Goal: Browse casually: Explore the website without a specific task or goal

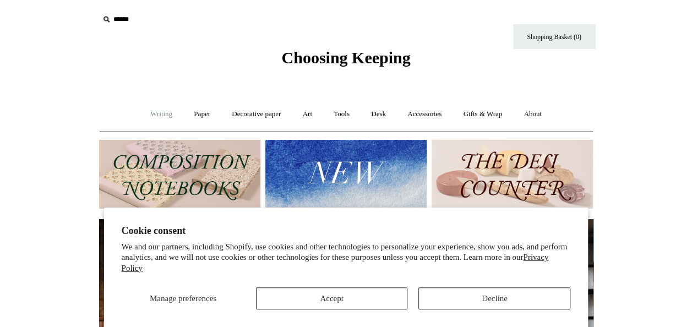
click at [146, 110] on link "Writing +" at bounding box center [161, 114] width 42 height 29
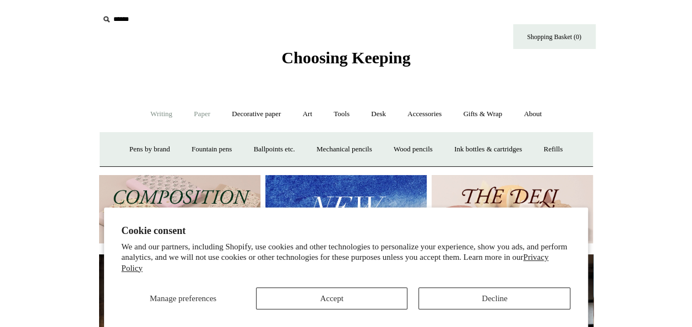
click at [205, 110] on link "Paper +" at bounding box center [202, 114] width 36 height 29
click at [193, 149] on link "Notebooks +" at bounding box center [192, 149] width 51 height 29
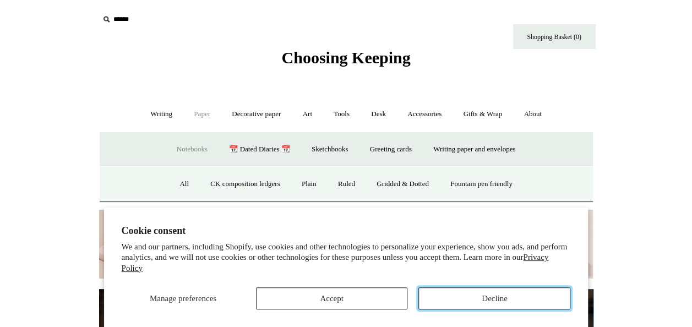
drag, startPoint x: 454, startPoint y: 293, endPoint x: 448, endPoint y: 292, distance: 6.7
click at [455, 293] on button "Decline" at bounding box center [494, 298] width 152 height 22
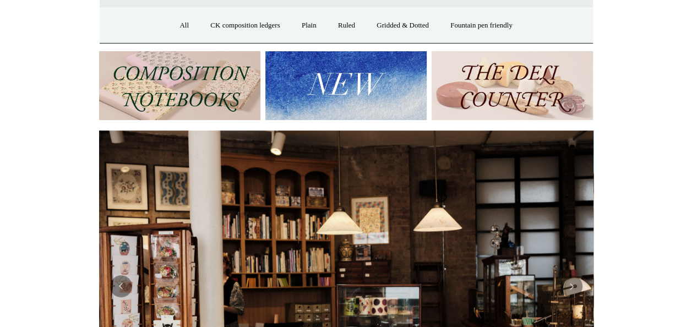
scroll to position [119, 0]
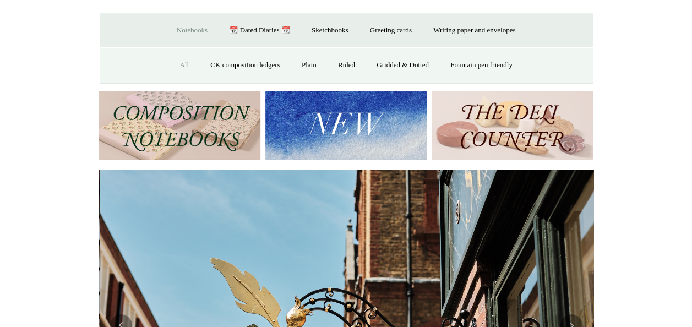
click at [171, 64] on link "All" at bounding box center [183, 65] width 29 height 29
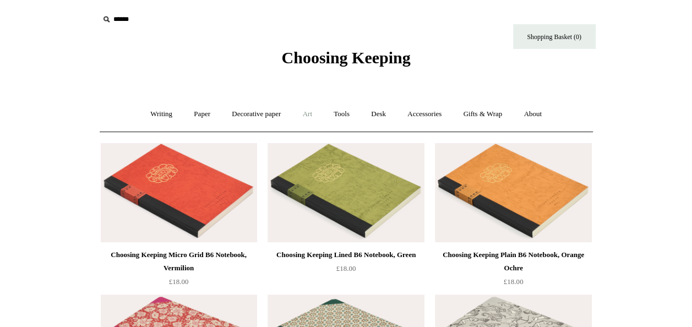
click at [301, 116] on link "Art +" at bounding box center [307, 114] width 29 height 29
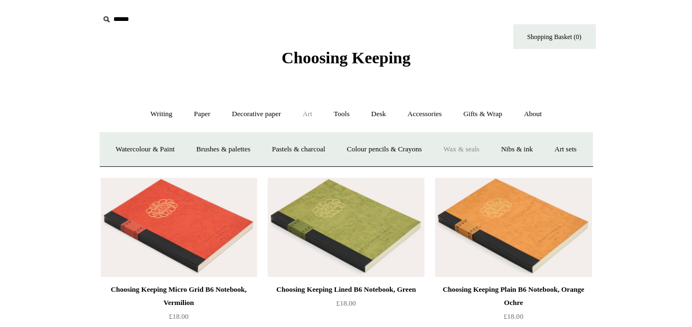
click at [476, 144] on link "Wax & seals" at bounding box center [461, 149] width 56 height 29
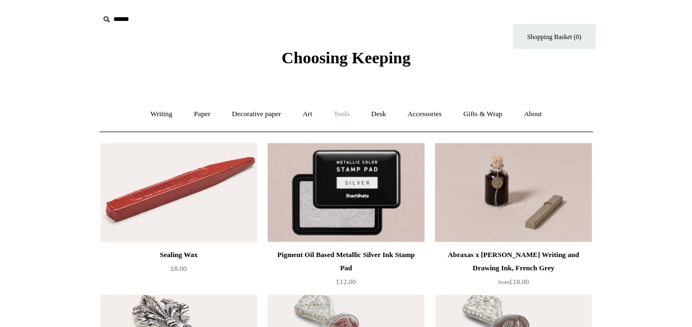
click at [349, 113] on link "Tools +" at bounding box center [341, 114] width 36 height 29
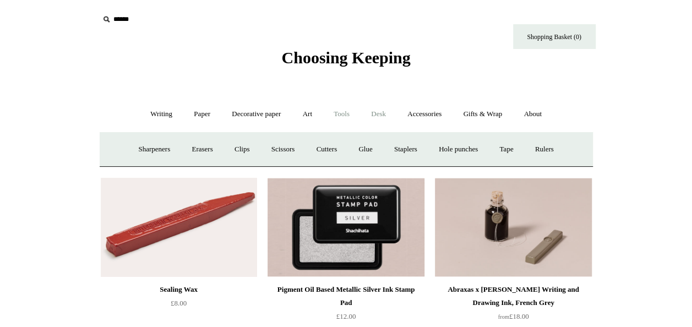
click at [386, 115] on link "Desk +" at bounding box center [378, 114] width 35 height 29
click at [205, 152] on link "Pen pots" at bounding box center [215, 149] width 44 height 29
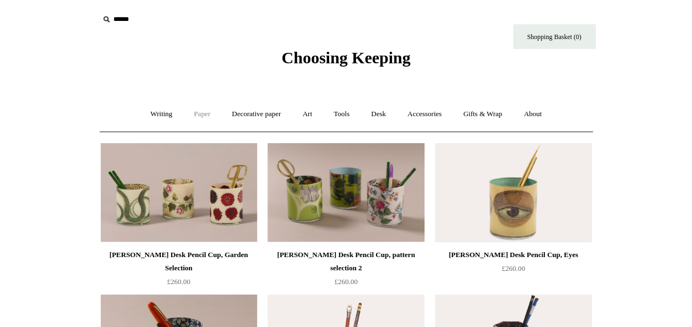
click at [189, 112] on link "Paper +" at bounding box center [202, 114] width 36 height 29
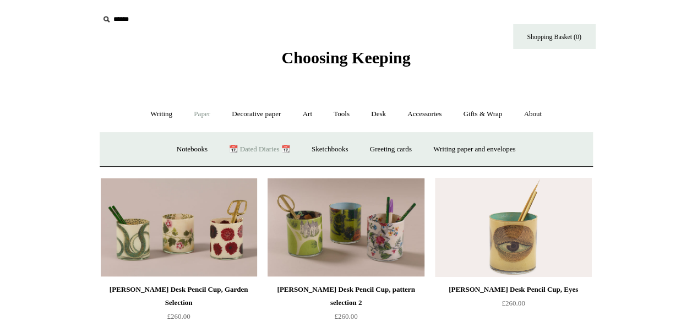
click at [243, 152] on link "📆 Dated Diaries 📆" at bounding box center [259, 149] width 80 height 29
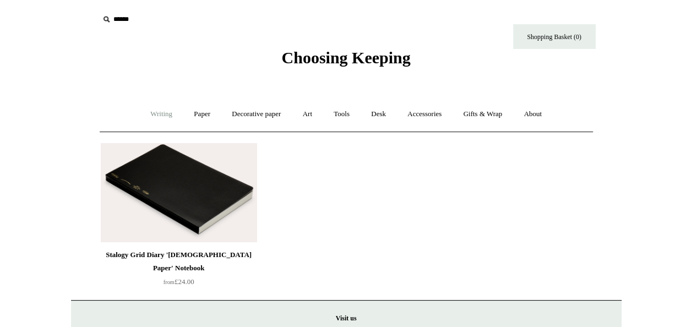
click at [140, 119] on link "Writing +" at bounding box center [161, 114] width 42 height 29
